Goal: Obtain resource: Obtain resource

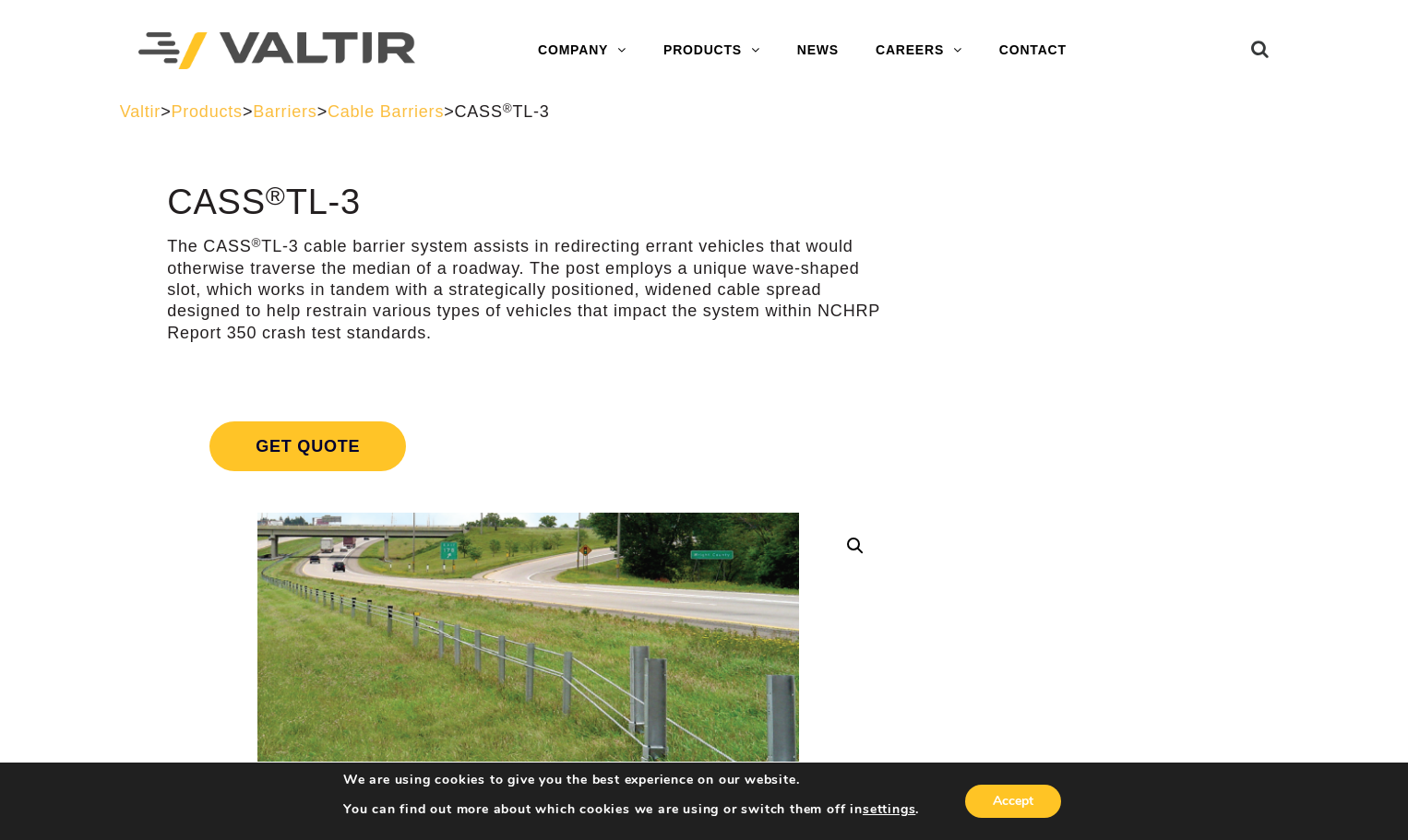
click at [443, 109] on span "Cable Barriers" at bounding box center [385, 111] width 116 height 19
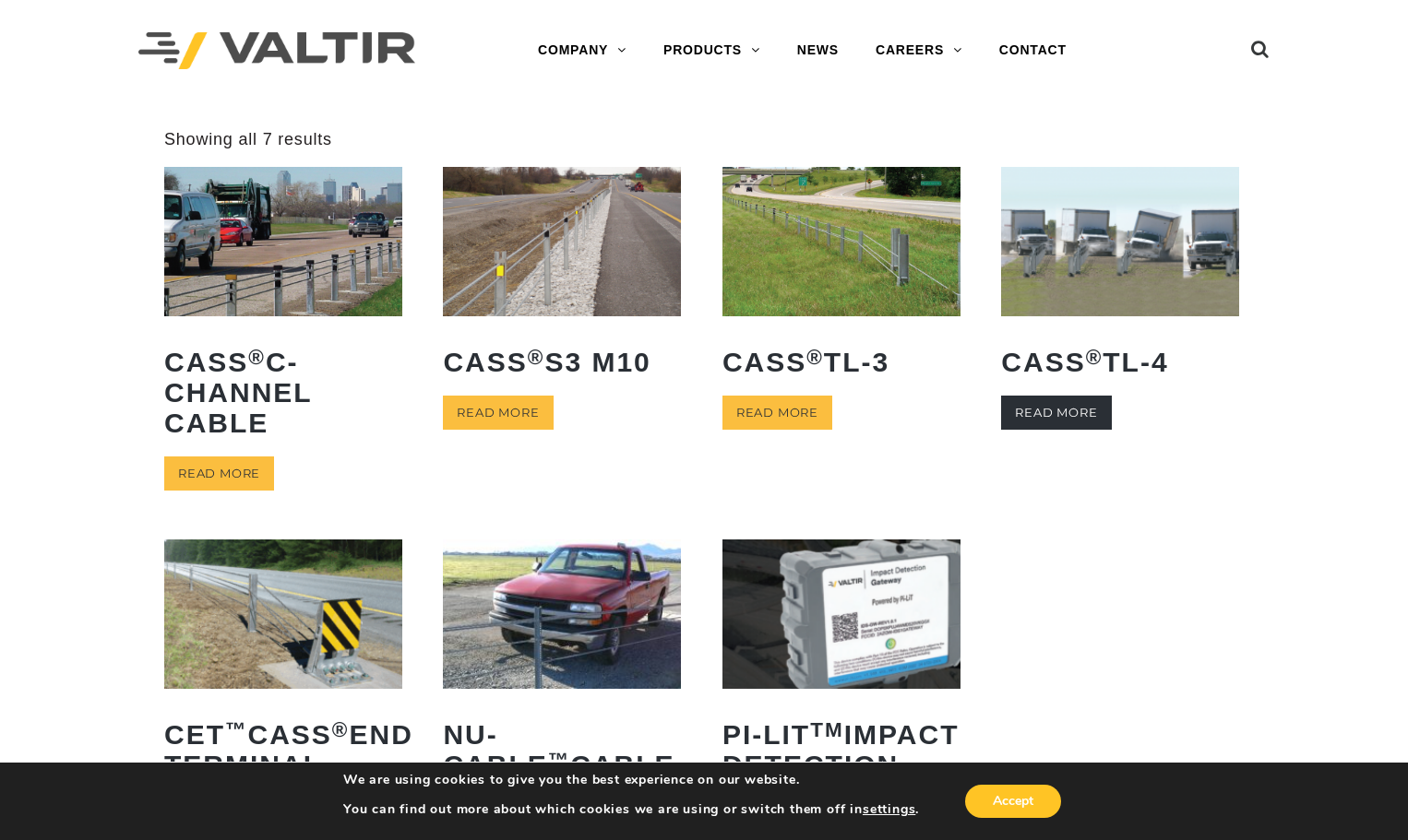
click at [1076, 416] on link "Read more" at bounding box center [1056, 413] width 109 height 34
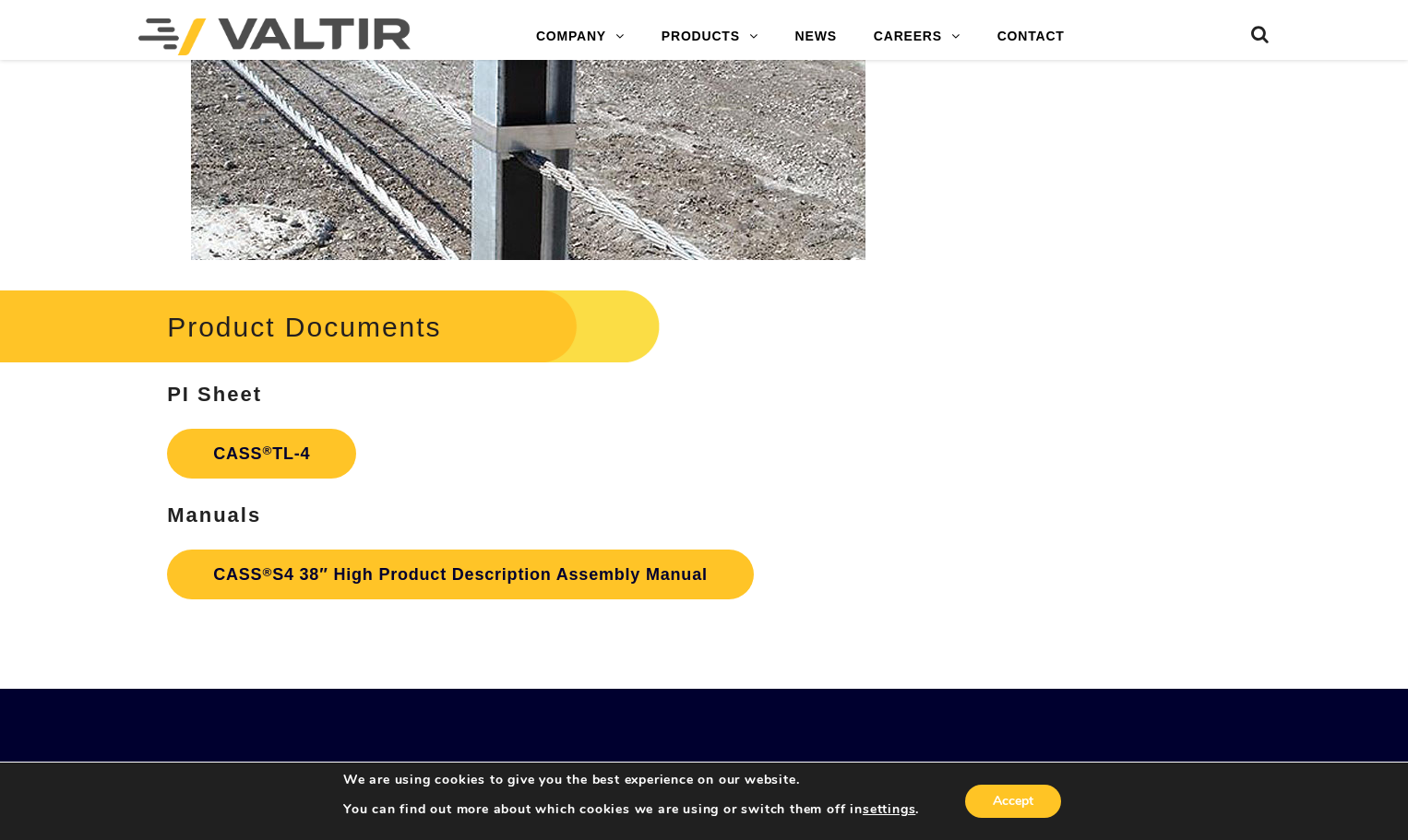
scroll to position [2490, 0]
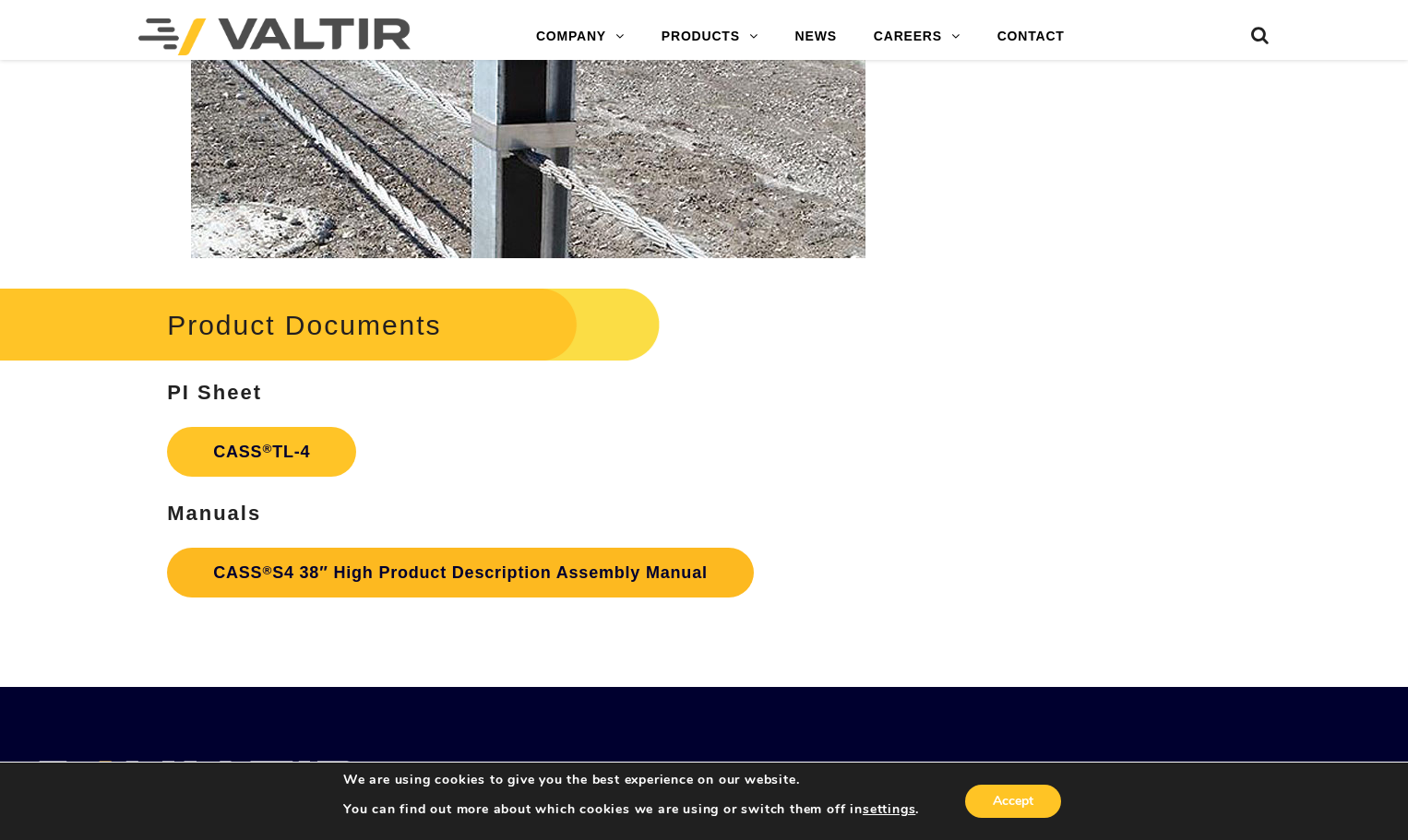
click at [488, 576] on link "CASS ® S4 38″ High Product Description Assembly Manual" at bounding box center [460, 573] width 587 height 50
click at [544, 573] on link "CASS ® S4 38″ High Product Description Assembly Manual" at bounding box center [460, 573] width 587 height 50
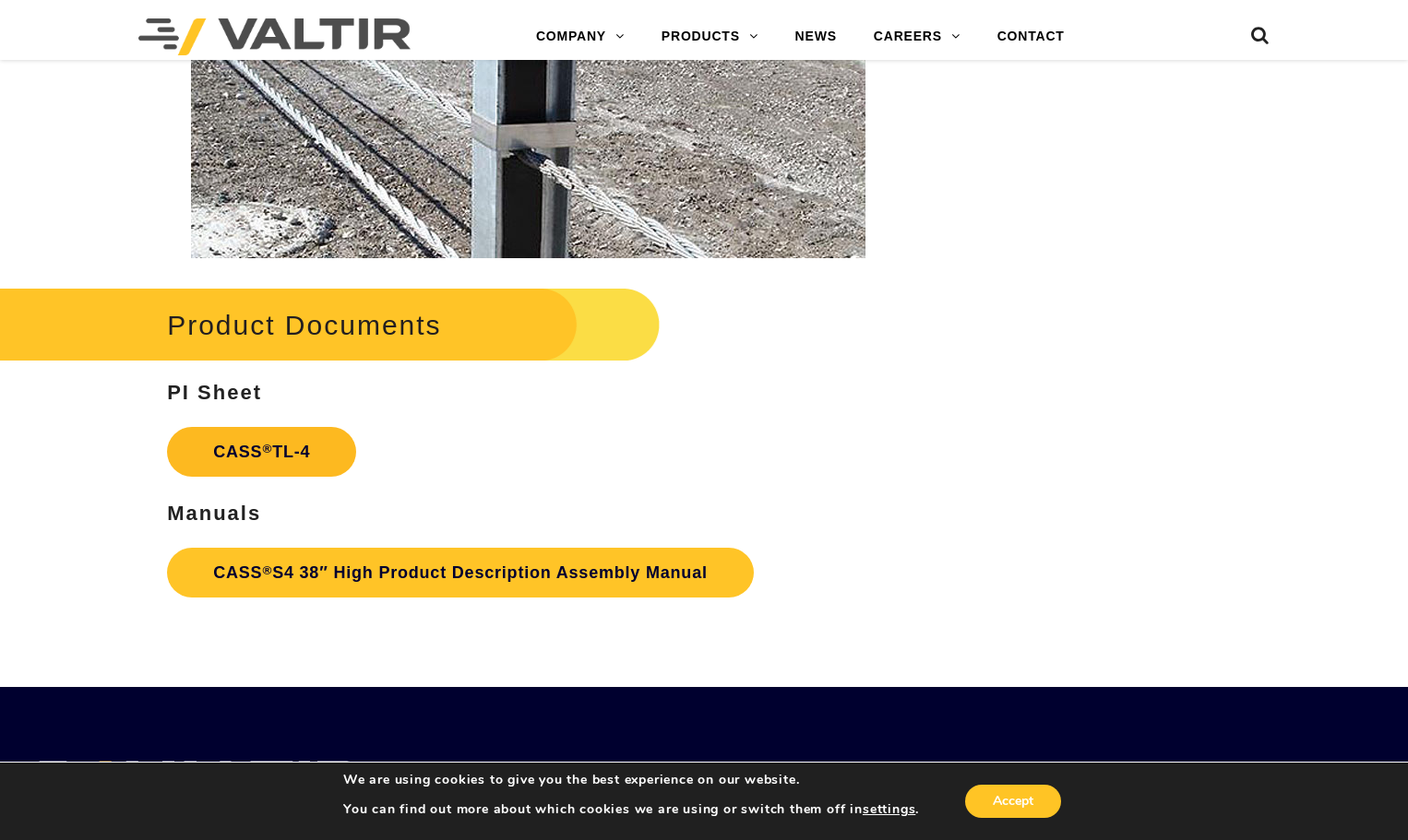
click at [262, 453] on link "CASS ® TL-4" at bounding box center [262, 452] width 189 height 50
